Goal: Task Accomplishment & Management: Manage account settings

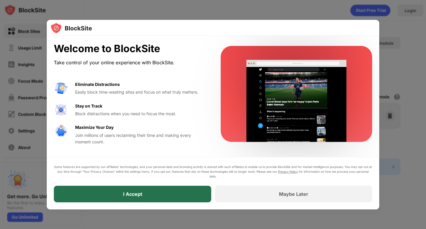
click at [149, 192] on div "I Accept" at bounding box center [132, 194] width 157 height 17
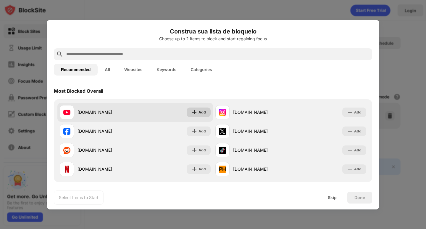
click at [200, 113] on div "Add" at bounding box center [202, 112] width 7 height 6
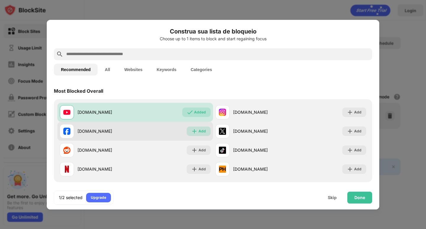
click at [199, 128] on div "Add" at bounding box center [202, 131] width 7 height 6
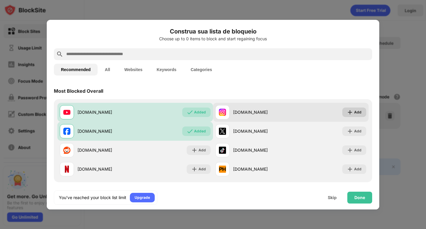
click at [354, 113] on div "Add" at bounding box center [357, 112] width 7 height 6
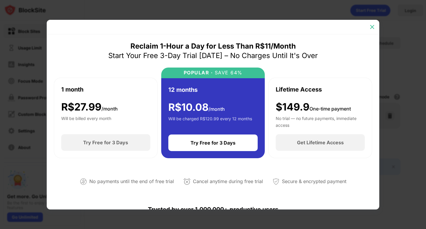
click at [370, 29] on img at bounding box center [372, 27] width 6 height 6
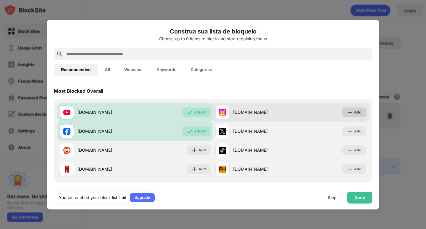
click at [354, 113] on div "Add" at bounding box center [357, 112] width 7 height 6
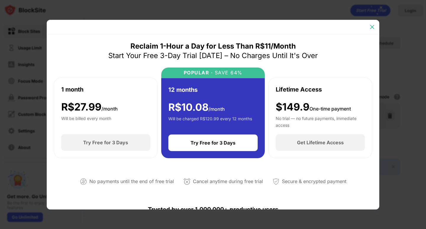
click at [370, 28] on img at bounding box center [372, 27] width 6 height 6
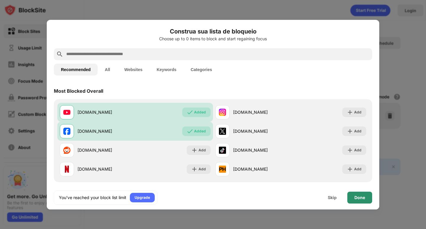
click at [359, 199] on div "Done" at bounding box center [360, 197] width 11 height 5
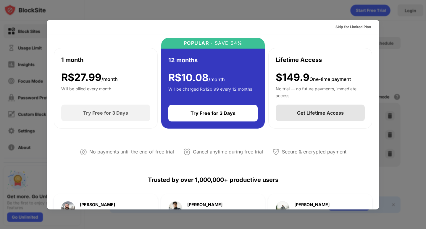
scroll to position [59, 0]
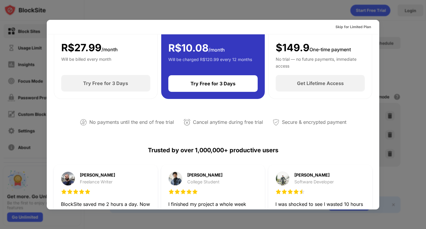
click at [140, 25] on div "Skip for Limited Plan" at bounding box center [213, 27] width 333 height 15
click at [278, 22] on div "Skip for Limited Plan" at bounding box center [213, 27] width 333 height 15
click at [349, 28] on div "Skip for Limited Plan" at bounding box center [354, 27] width 36 height 6
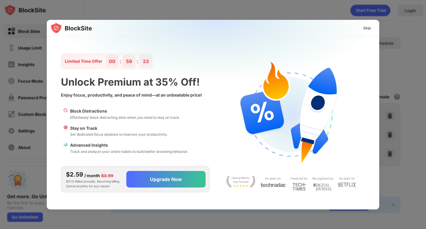
scroll to position [0, 0]
click at [363, 30] on div "Skip" at bounding box center [367, 27] width 17 height 9
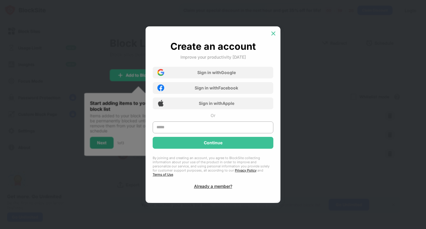
click at [271, 36] on img at bounding box center [274, 33] width 6 height 6
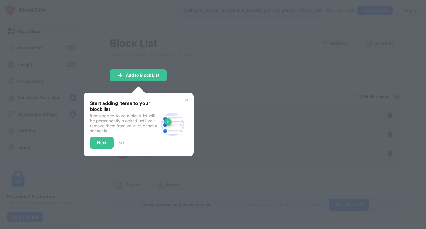
click at [187, 100] on img at bounding box center [186, 100] width 5 height 5
